Goal: Find specific page/section: Find specific page/section

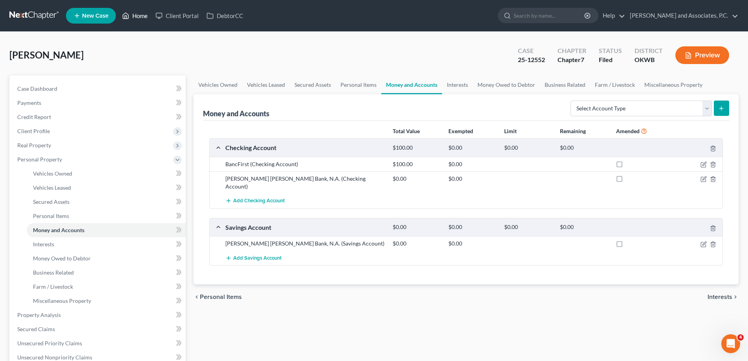
click at [145, 16] on link "Home" at bounding box center [134, 16] width 33 height 14
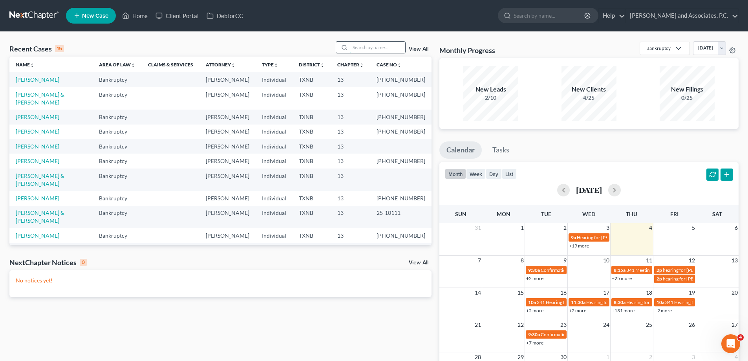
click at [366, 44] on input "search" at bounding box center [377, 47] width 55 height 11
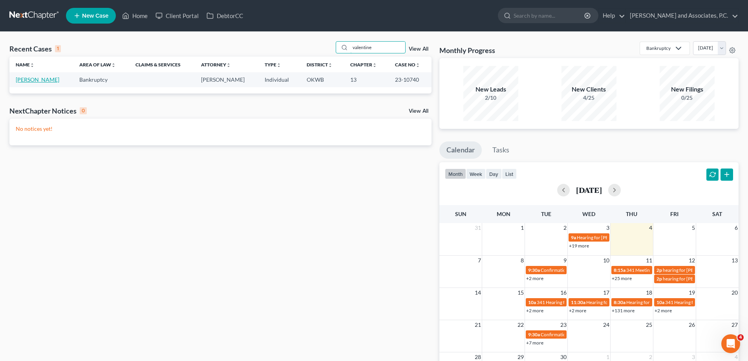
type input "valentine"
click at [37, 79] on link "[PERSON_NAME]" at bounding box center [38, 79] width 44 height 7
select select "1"
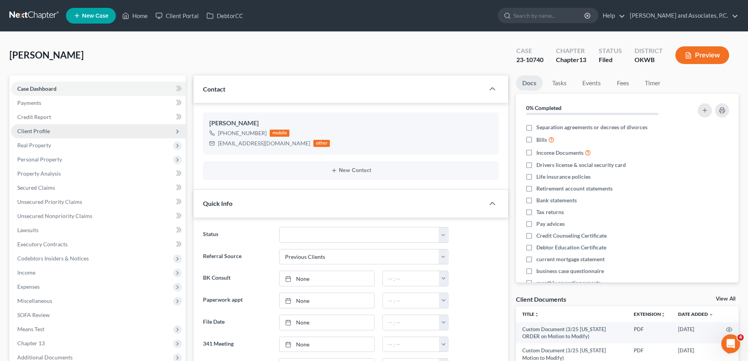
click at [33, 132] on span "Client Profile" at bounding box center [33, 131] width 33 height 7
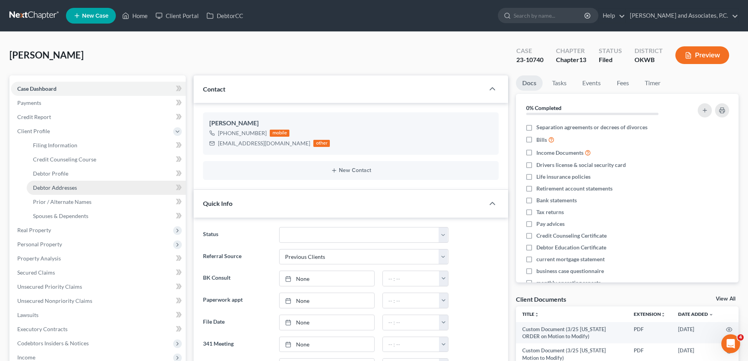
click at [54, 187] on span "Debtor Addresses" at bounding box center [55, 187] width 44 height 7
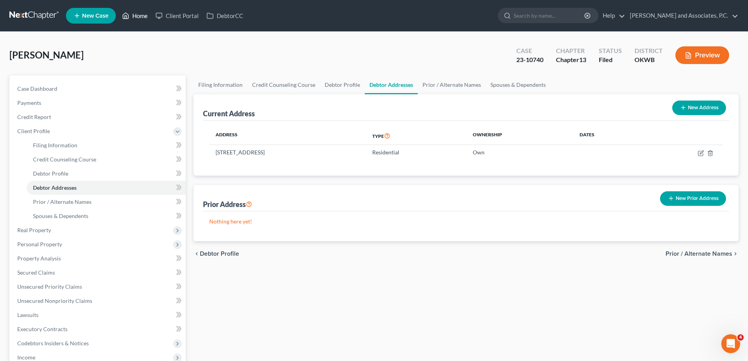
click at [138, 16] on link "Home" at bounding box center [134, 16] width 33 height 14
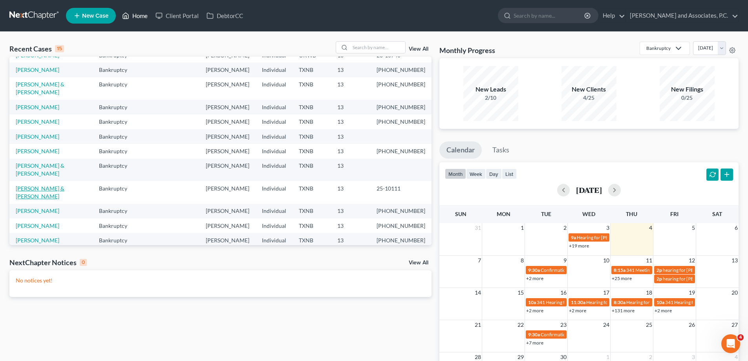
scroll to position [54, 0]
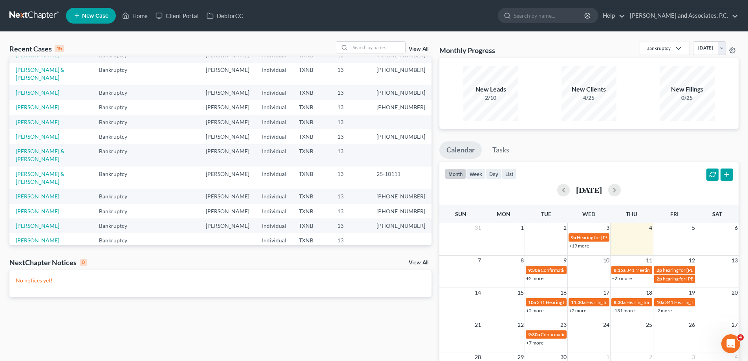
click at [36, 252] on link "[PERSON_NAME]" at bounding box center [38, 255] width 44 height 7
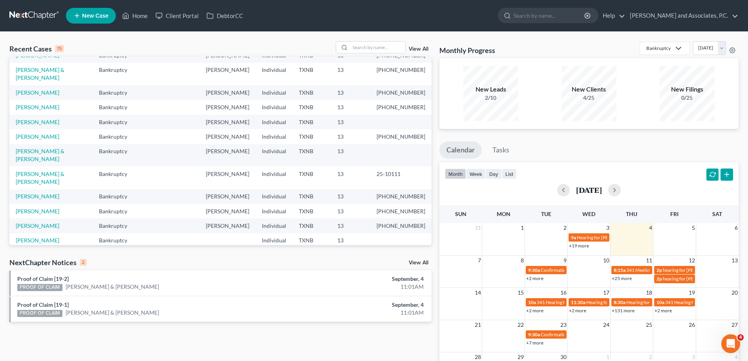
select select "1"
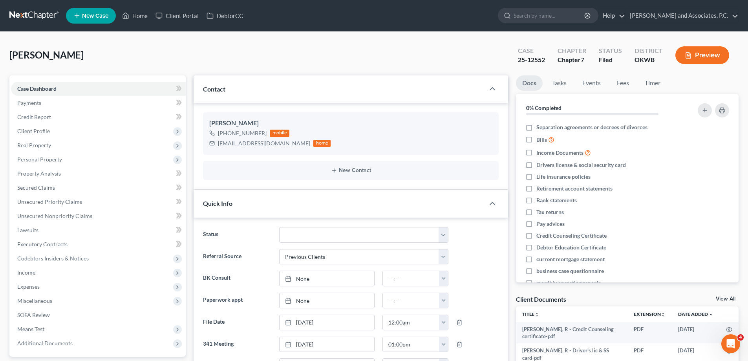
scroll to position [2033, 0]
